Goal: Check status: Check status

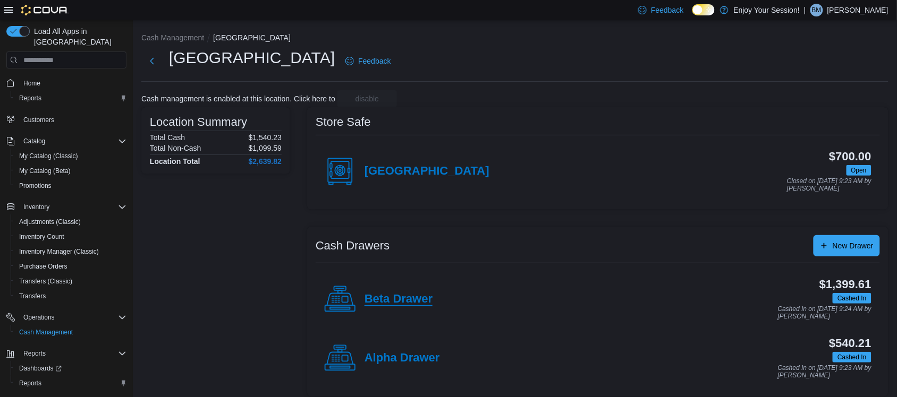
click at [388, 302] on h4 "Beta Drawer" at bounding box center [398, 300] width 68 height 14
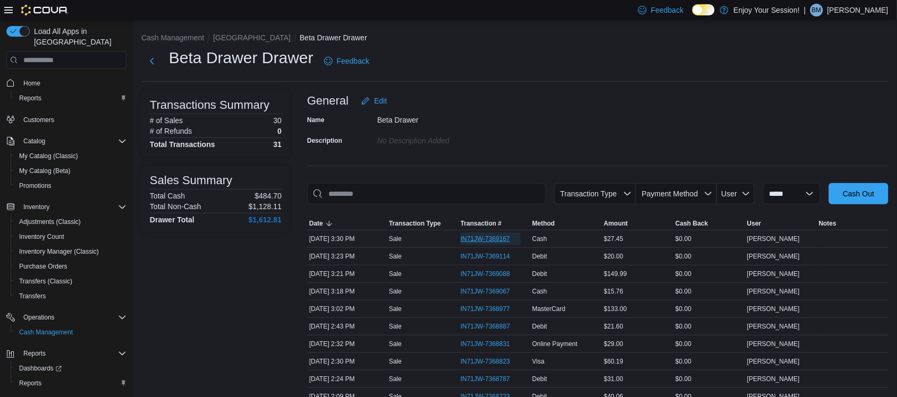
click at [493, 235] on span "IN71JW-7369167" at bounding box center [484, 239] width 49 height 8
click at [237, 39] on button "[GEOGRAPHIC_DATA]" at bounding box center [252, 37] width 78 height 8
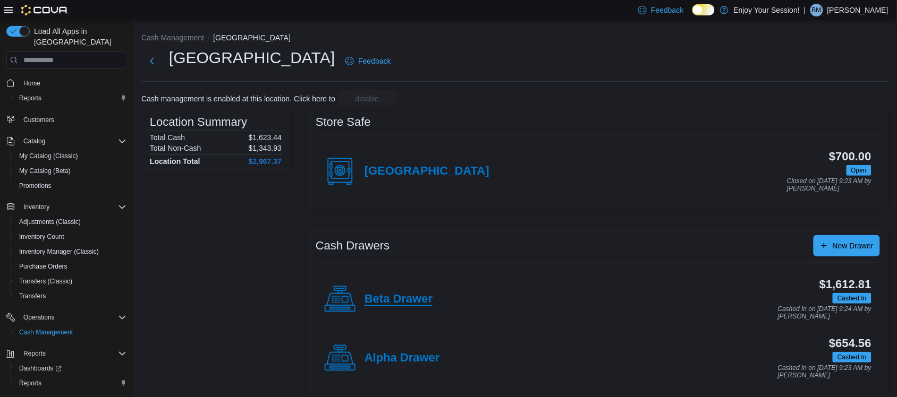
click at [395, 302] on h4 "Beta Drawer" at bounding box center [398, 300] width 68 height 14
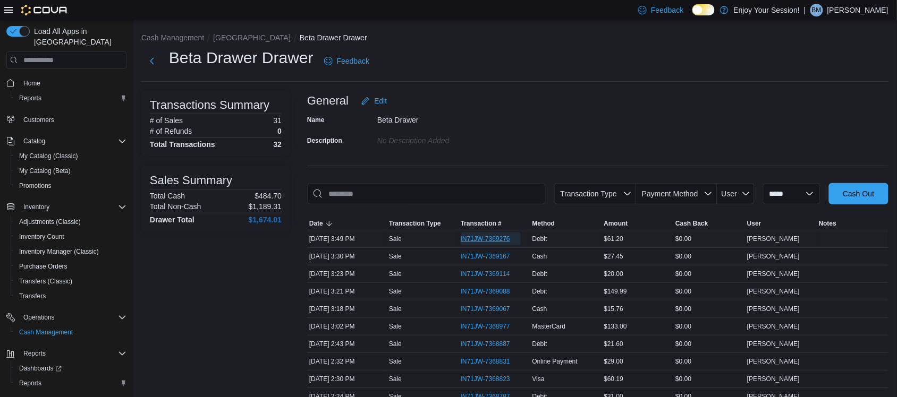
click at [483, 234] on span "IN71JW-7369276" at bounding box center [490, 239] width 60 height 13
click at [225, 33] on button "[GEOGRAPHIC_DATA]" at bounding box center [252, 37] width 78 height 8
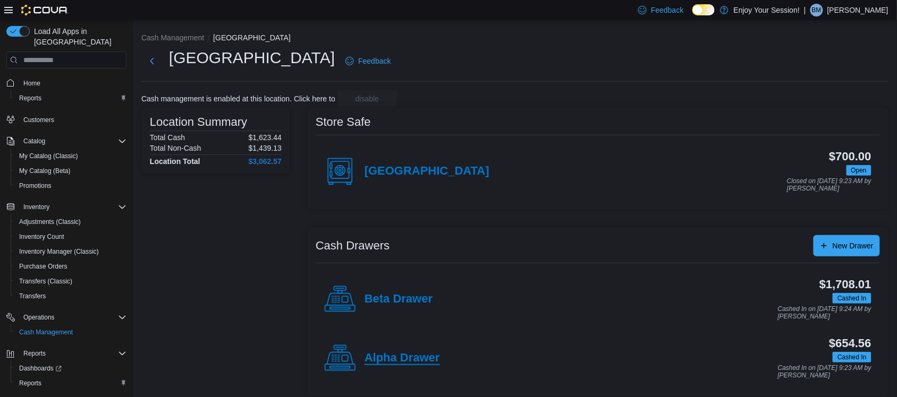
click at [385, 354] on h4 "Alpha Drawer" at bounding box center [401, 359] width 75 height 14
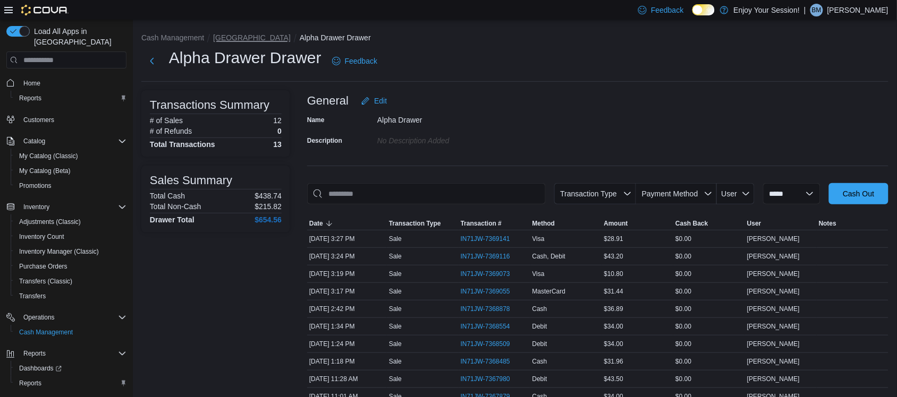
click at [221, 33] on button "[GEOGRAPHIC_DATA]" at bounding box center [252, 37] width 78 height 8
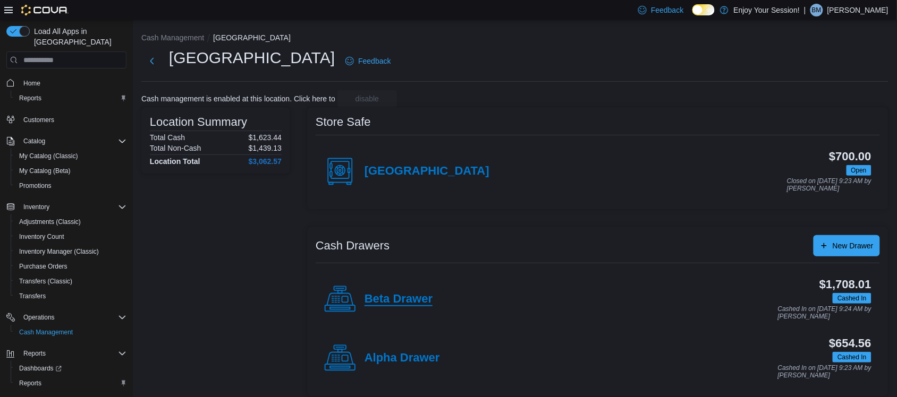
click at [391, 293] on h4 "Beta Drawer" at bounding box center [398, 300] width 68 height 14
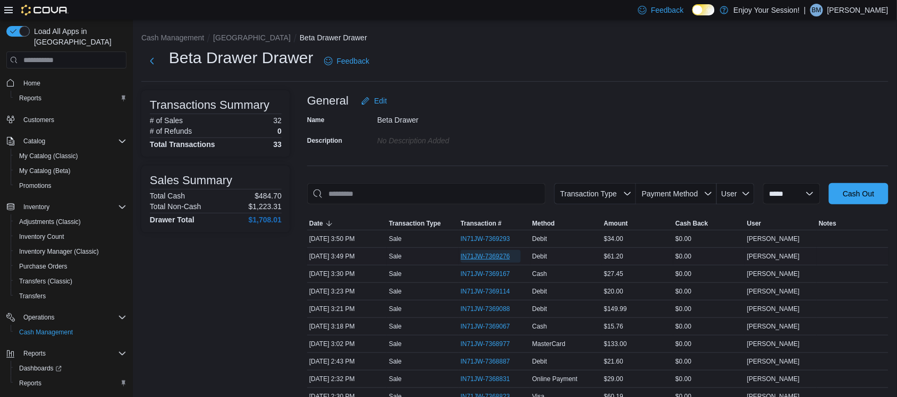
click at [472, 253] on span "IN71JW-7369276" at bounding box center [484, 256] width 49 height 8
click at [493, 238] on span "IN71JW-7369293" at bounding box center [484, 239] width 49 height 8
click at [222, 40] on button "[GEOGRAPHIC_DATA]" at bounding box center [252, 37] width 78 height 8
